Goal: Find specific page/section: Find specific page/section

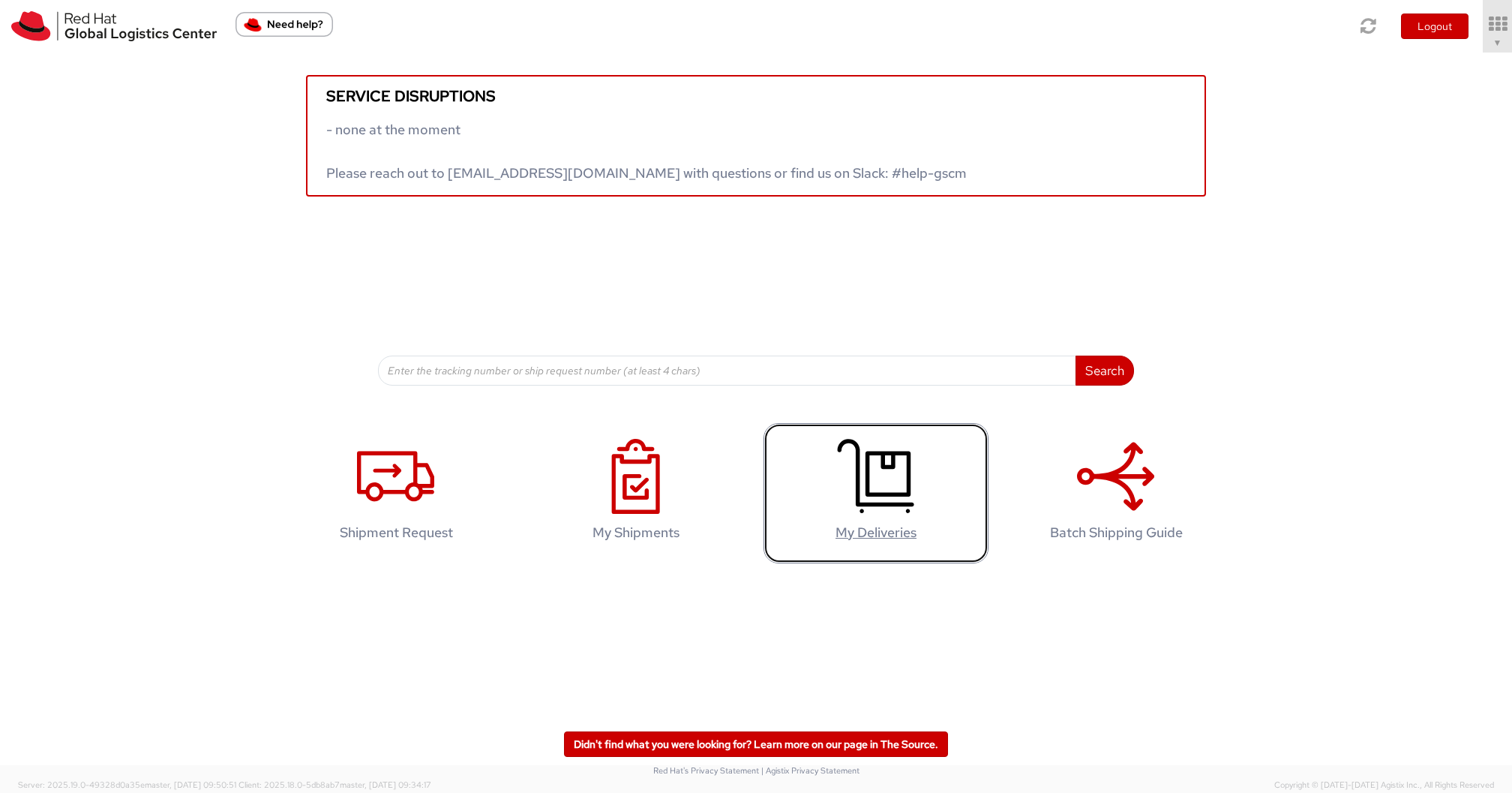
click at [890, 480] on icon at bounding box center [875, 476] width 77 height 75
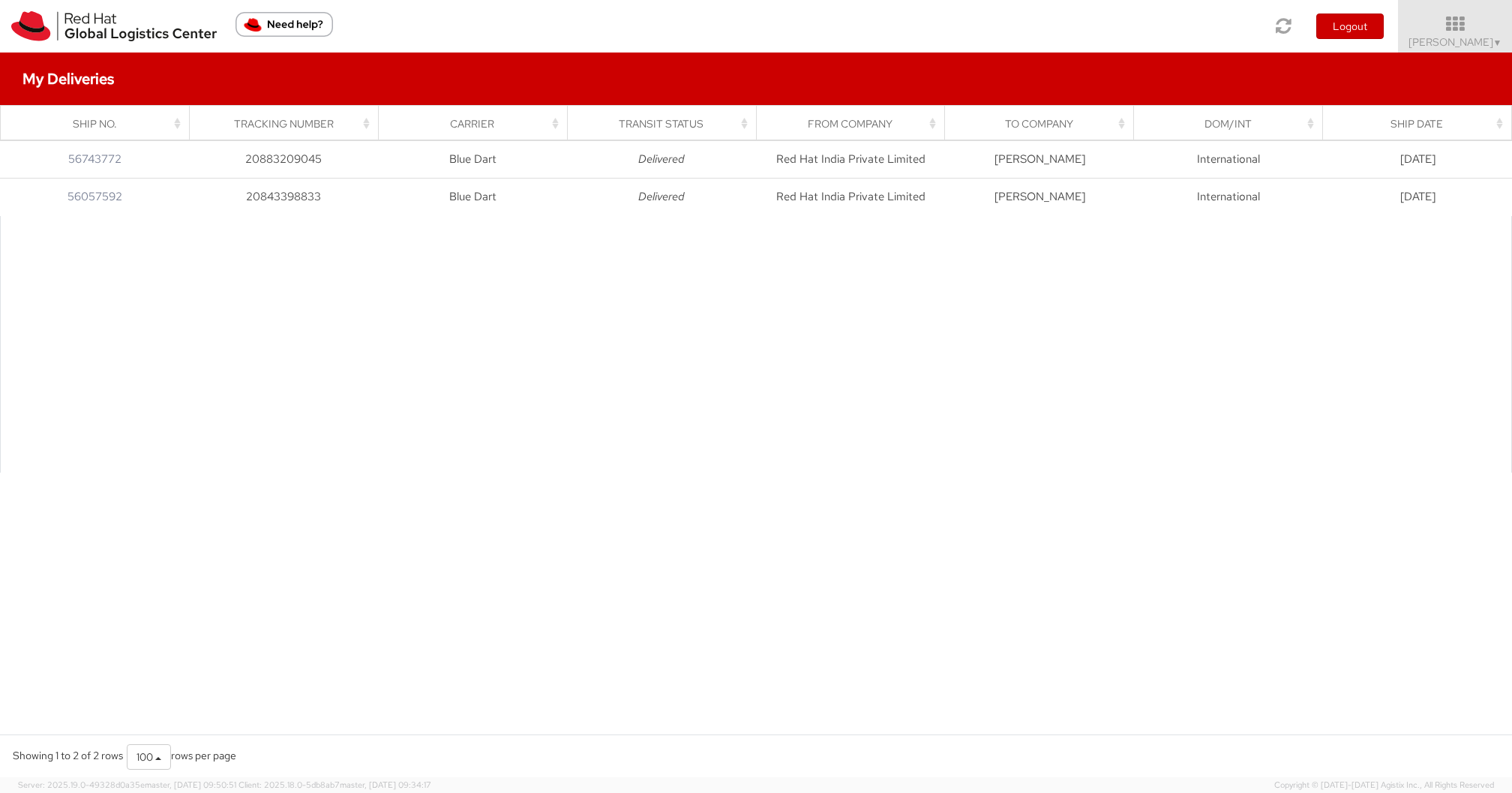
click at [303, 462] on div at bounding box center [756, 344] width 1512 height 257
